Goal: Navigation & Orientation: Find specific page/section

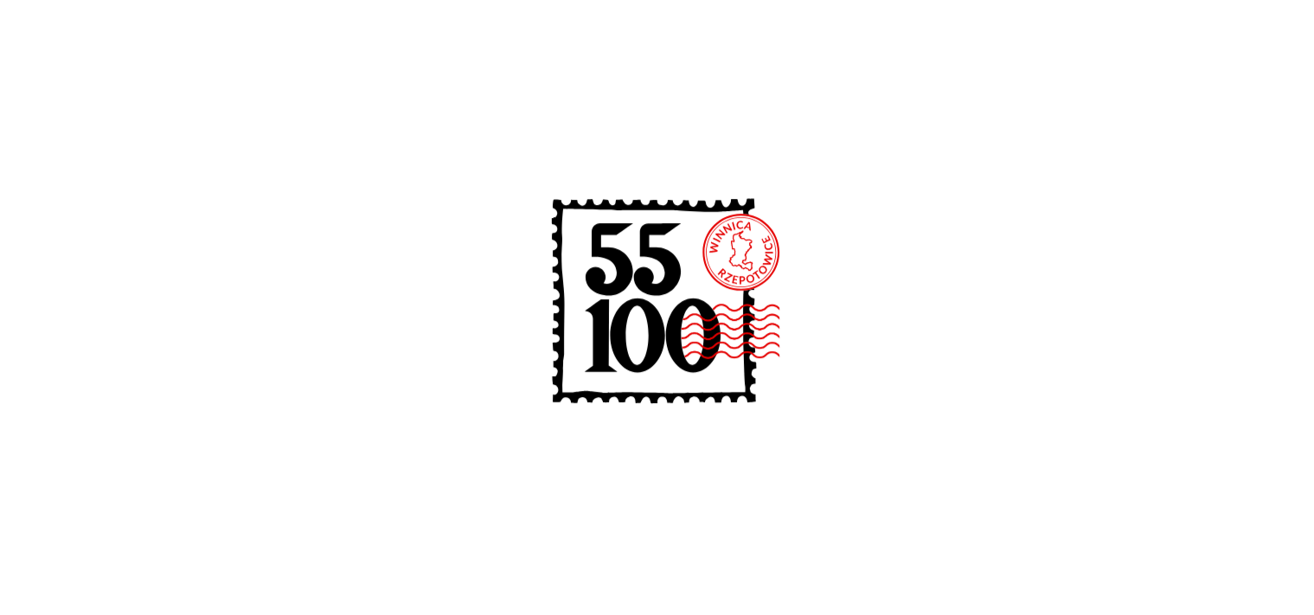
click at [732, 305] on image at bounding box center [778, 331] width 195 height 57
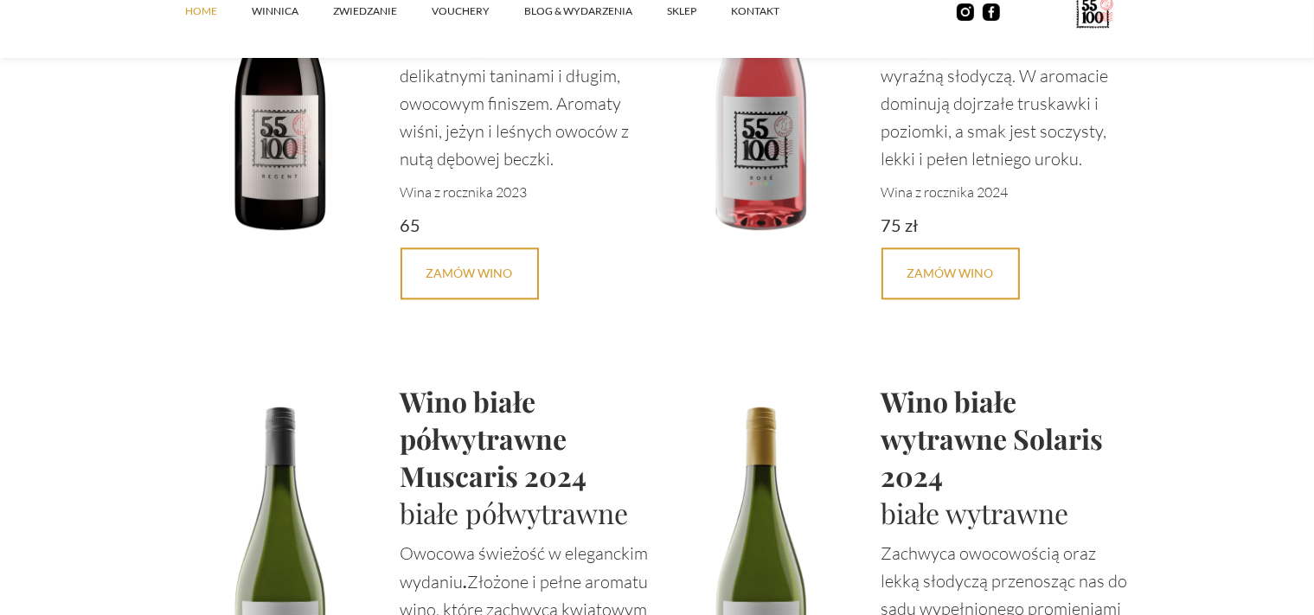
scroll to position [4567, 0]
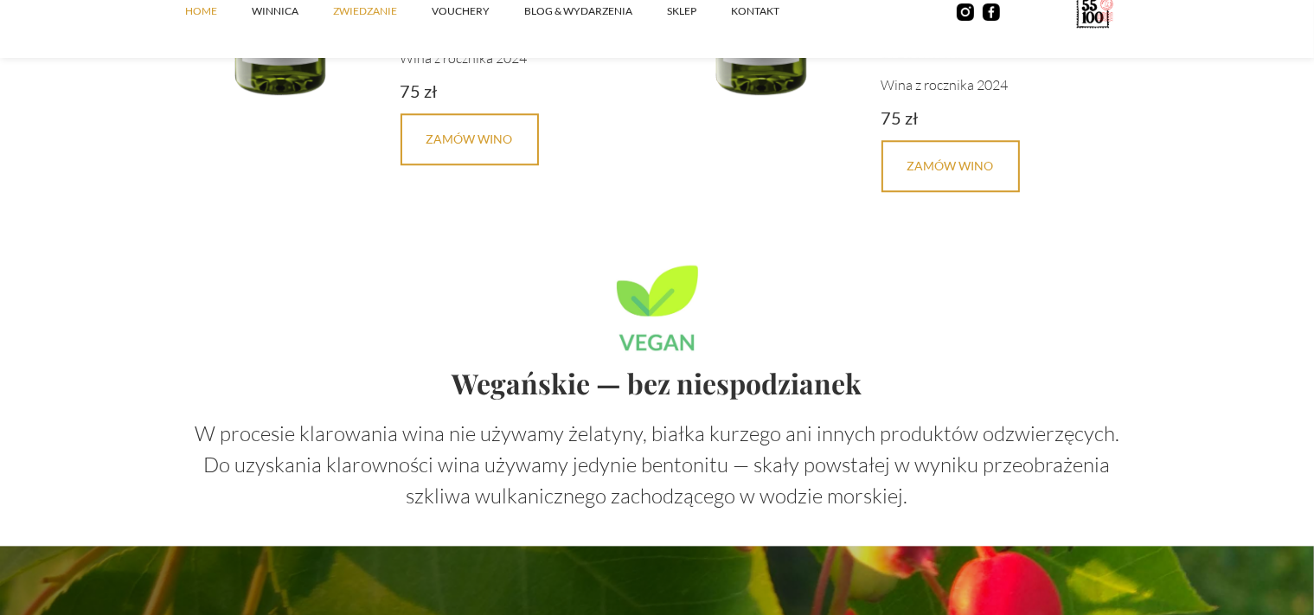
click at [349, 15] on link "ZWIEDZANIE" at bounding box center [382, 11] width 99 height 52
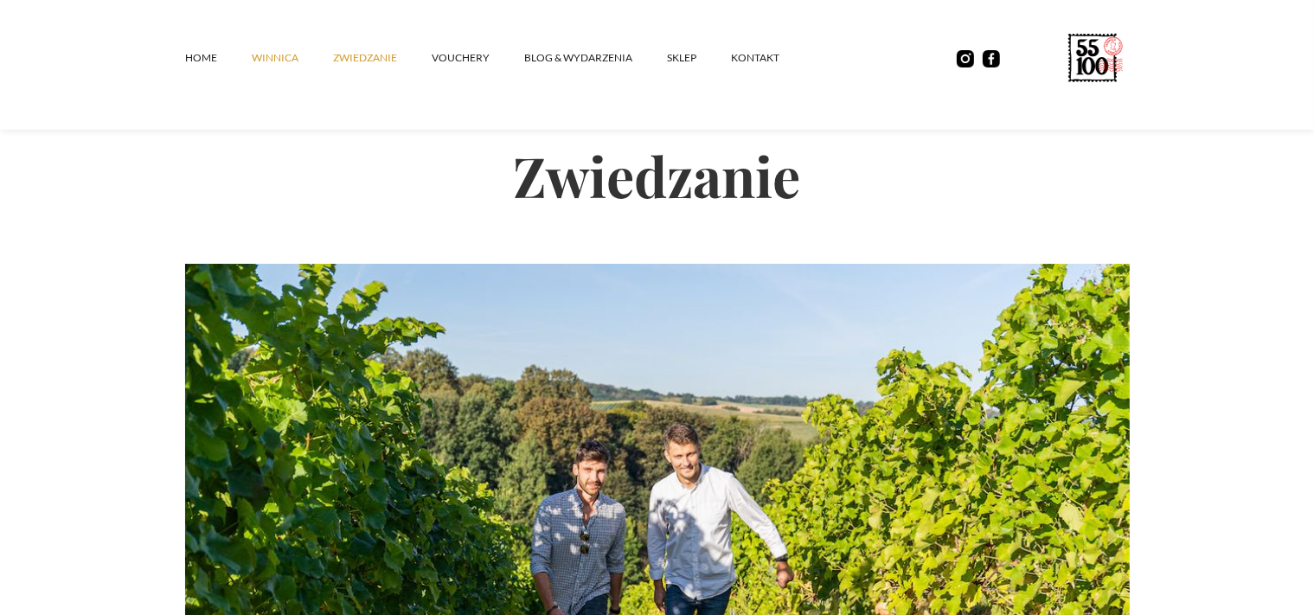
click at [284, 58] on link "winnica" at bounding box center [292, 58] width 81 height 52
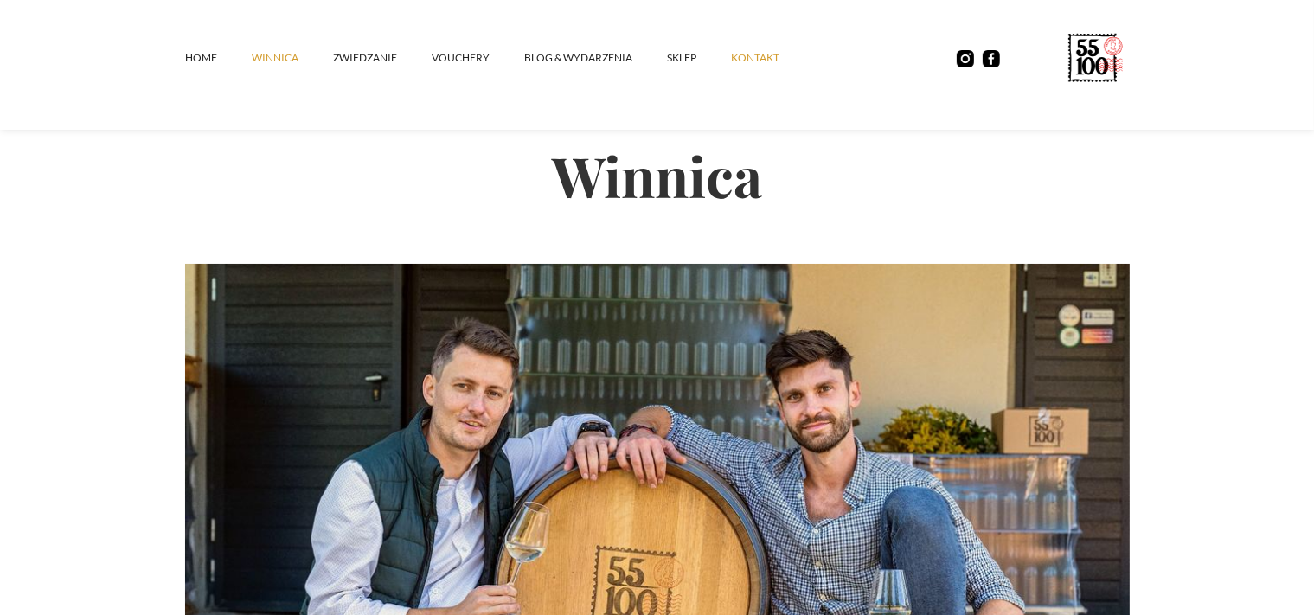
click at [744, 57] on link "kontakt" at bounding box center [772, 58] width 83 height 52
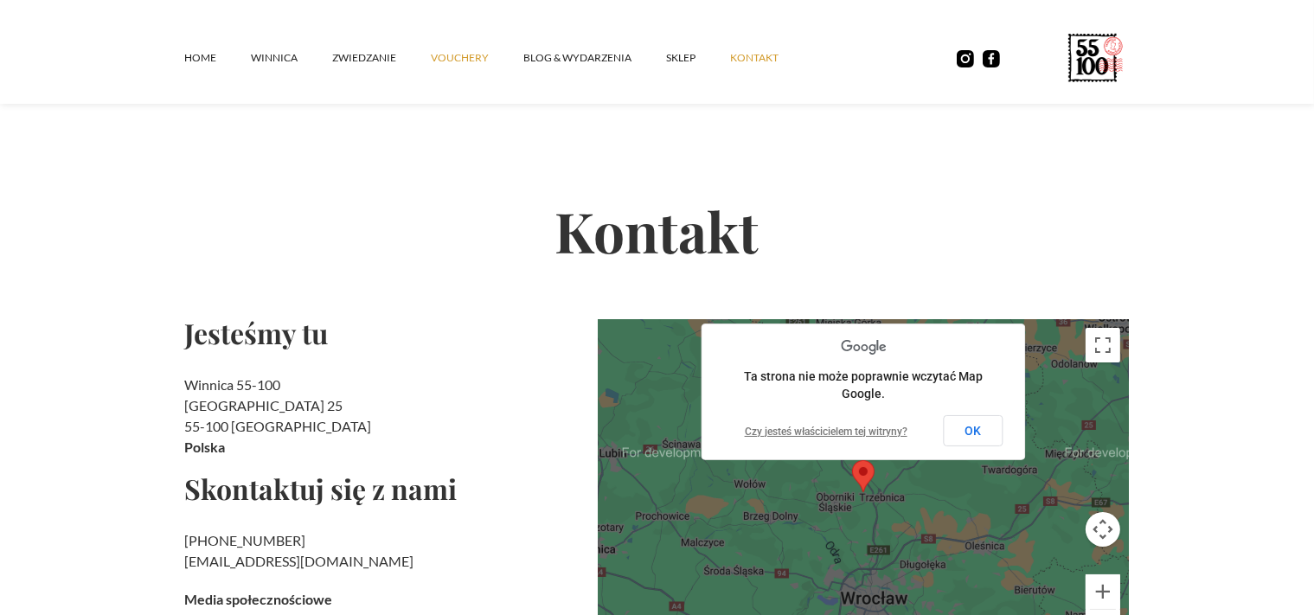
click at [458, 57] on link "vouchery" at bounding box center [478, 58] width 93 height 52
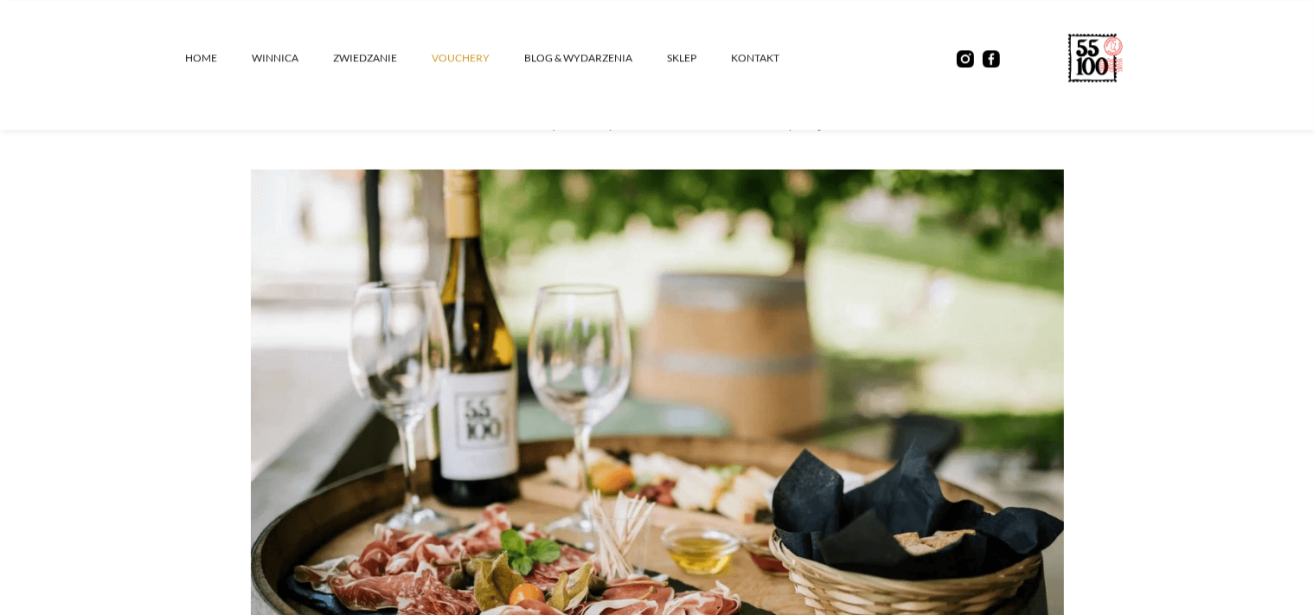
scroll to position [273, 0]
click at [735, 58] on link "kontakt" at bounding box center [772, 58] width 83 height 52
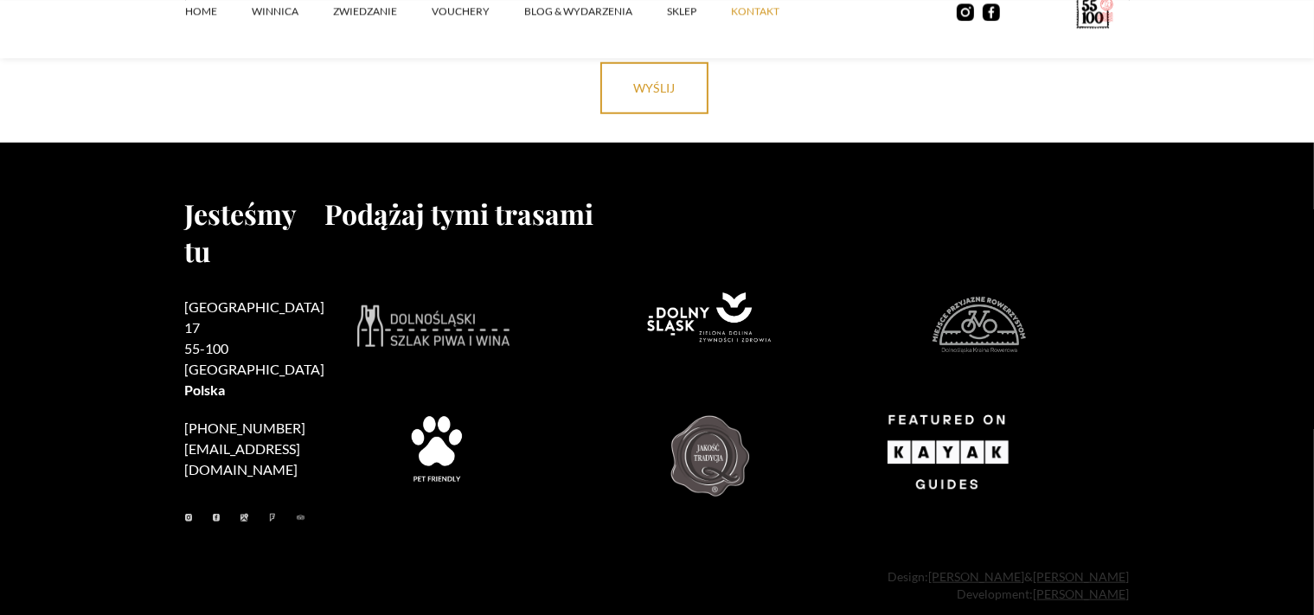
scroll to position [1553, 0]
